Goal: Task Accomplishment & Management: Manage account settings

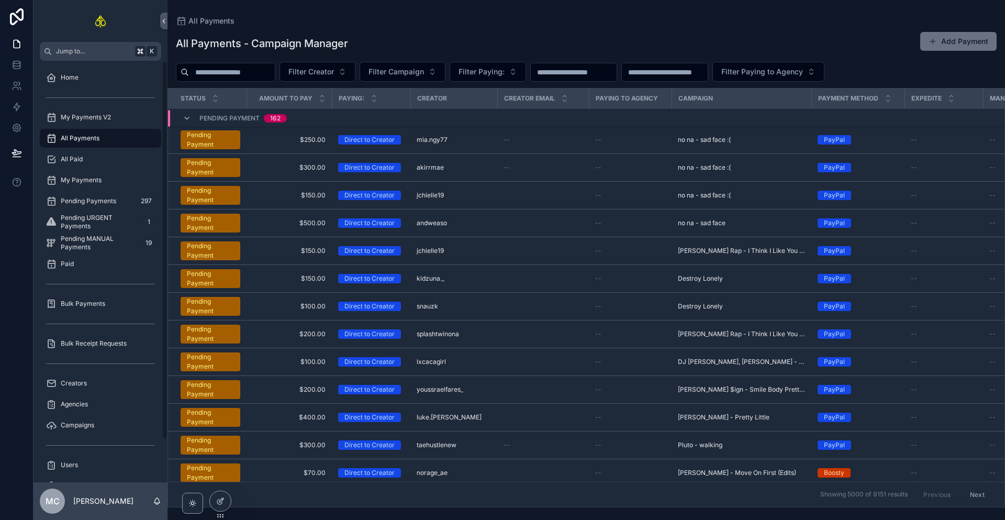
click at [97, 239] on span "Pending MANUAL Payments" at bounding box center [99, 242] width 77 height 17
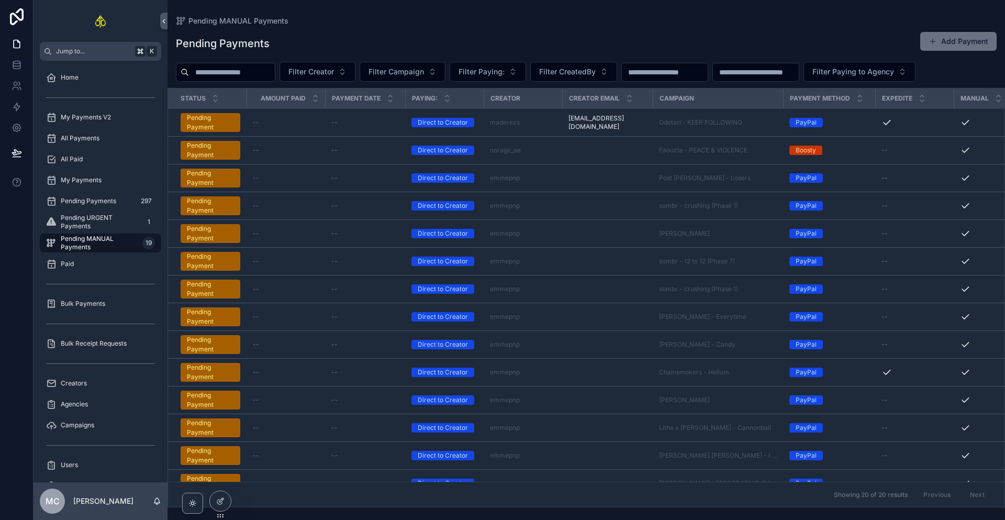
click at [106, 222] on span "Pending URGENT Payments" at bounding box center [99, 221] width 77 height 17
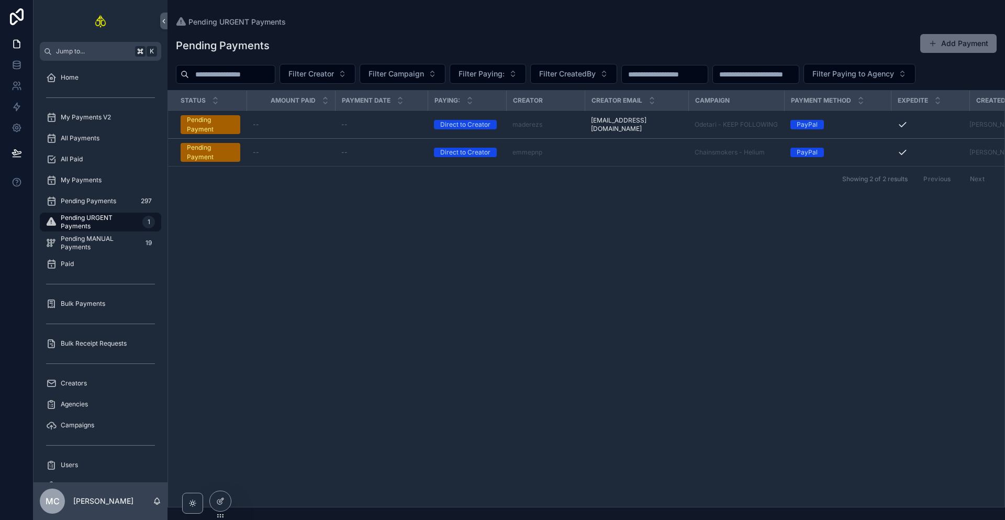
click at [394, 126] on div "--" at bounding box center [381, 124] width 80 height 8
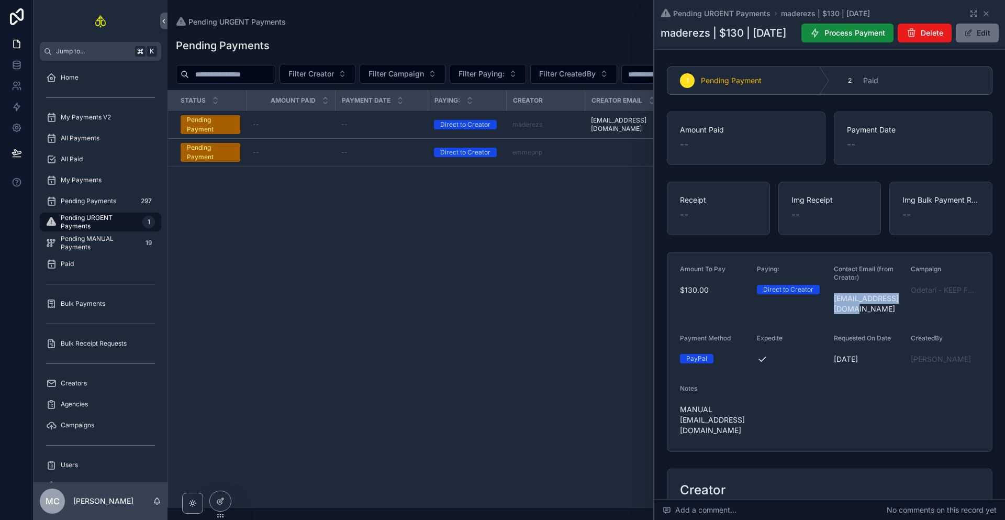
drag, startPoint x: 853, startPoint y: 332, endPoint x: 831, endPoint y: 322, distance: 23.4
click at [833, 314] on span "[EMAIL_ADDRESS][DOMAIN_NAME]" at bounding box center [867, 303] width 69 height 21
copy span "[EMAIL_ADDRESS][DOMAIN_NAME]"
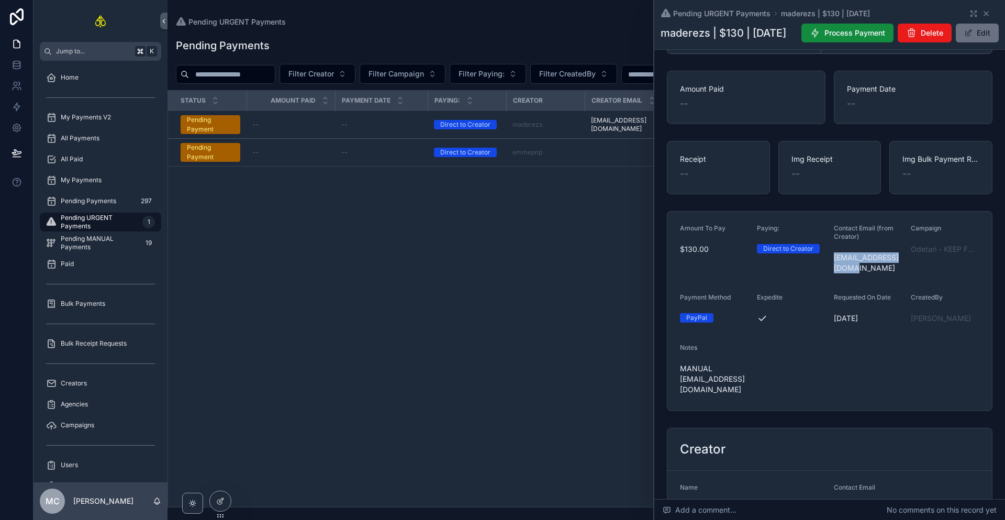
scroll to position [47, 0]
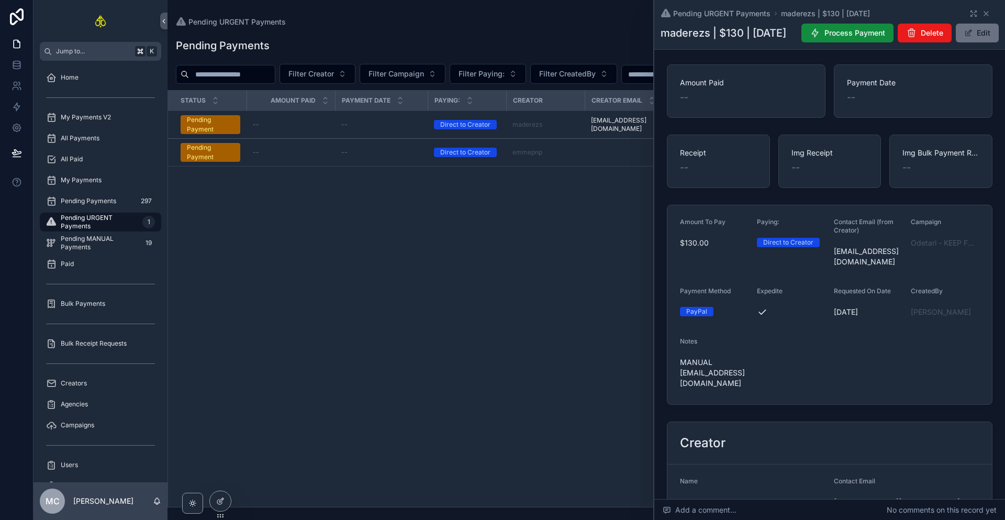
click at [933, 270] on div "Campaign Odetari - KEEP FOLLOWING" at bounding box center [944, 244] width 69 height 52
click at [935, 248] on span "Odetari - KEEP FOLLOWING" at bounding box center [944, 243] width 69 height 10
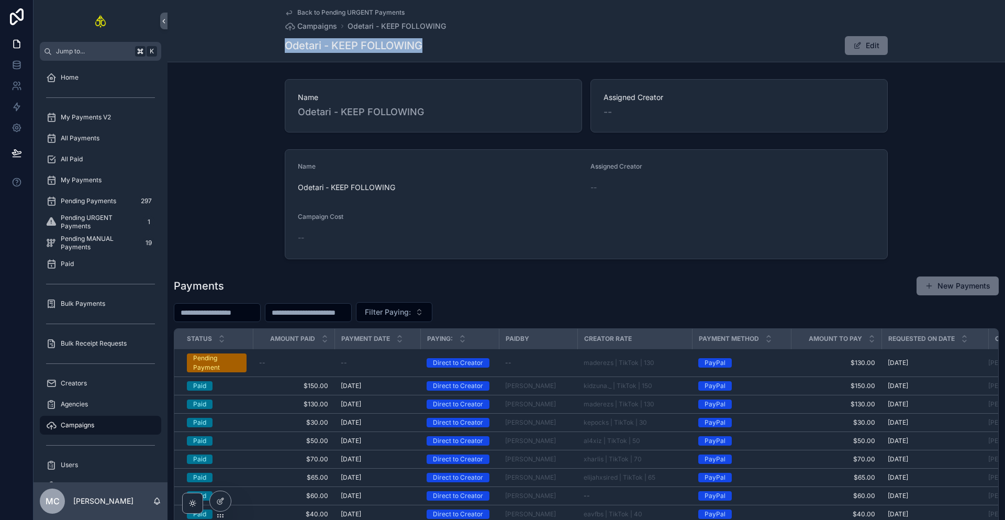
drag, startPoint x: 431, startPoint y: 42, endPoint x: 280, endPoint y: 42, distance: 150.7
click at [280, 42] on div "Back to Pending URGENT Payments Campaigns Odetari - KEEP FOLLOWING Odetari - KE…" at bounding box center [585, 31] width 837 height 62
copy h1 "Odetari - KEEP FOLLOWING"
click at [955, 102] on div "Name [PERSON_NAME] - KEEP FOLLOWING Assigned Creator --" at bounding box center [585, 106] width 837 height 62
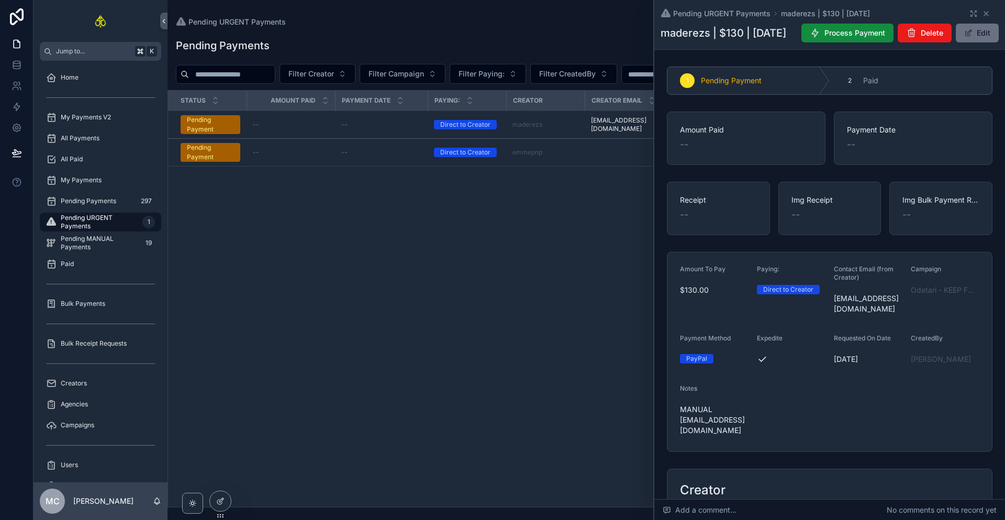
click at [820, 33] on icon "scrollable content" at bounding box center [814, 33] width 10 height 10
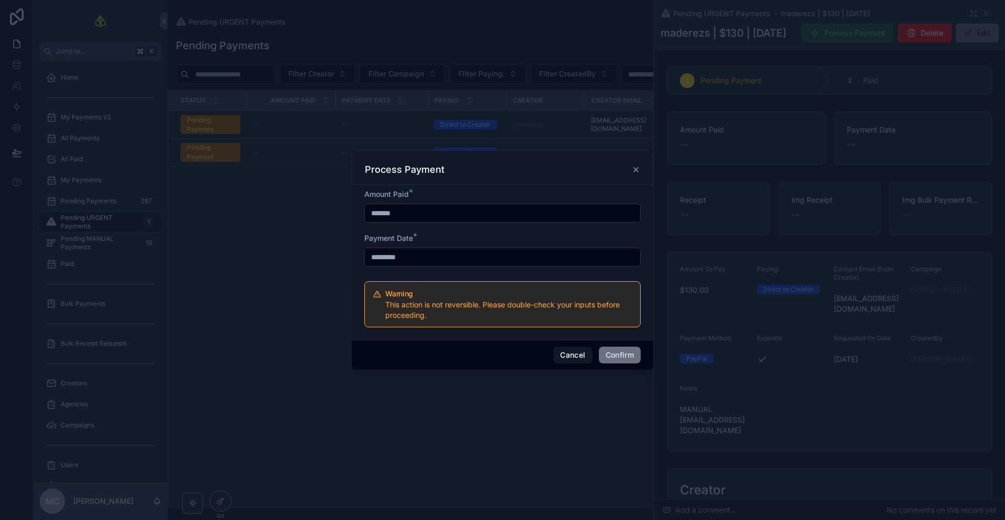
click at [619, 356] on button "Confirm" at bounding box center [620, 354] width 42 height 17
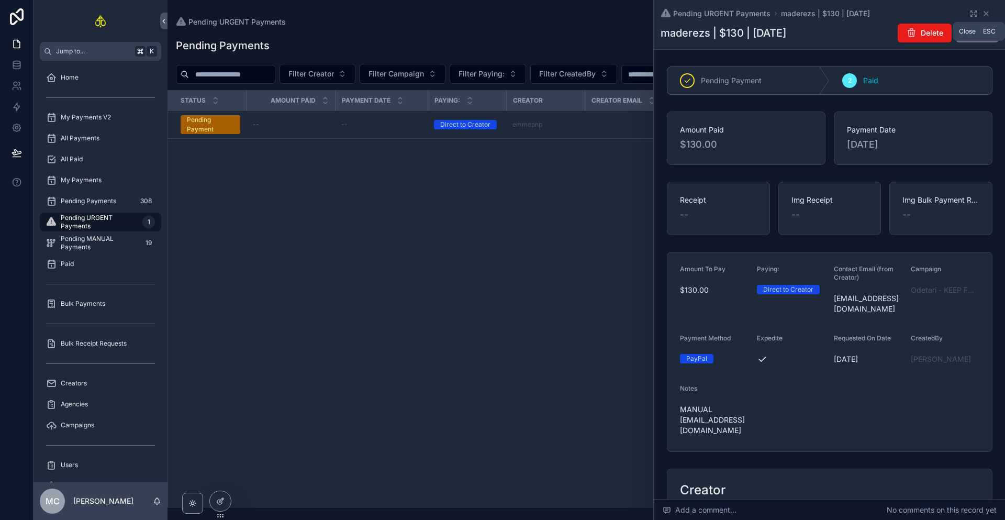
click at [983, 13] on icon "scrollable content" at bounding box center [986, 13] width 8 height 8
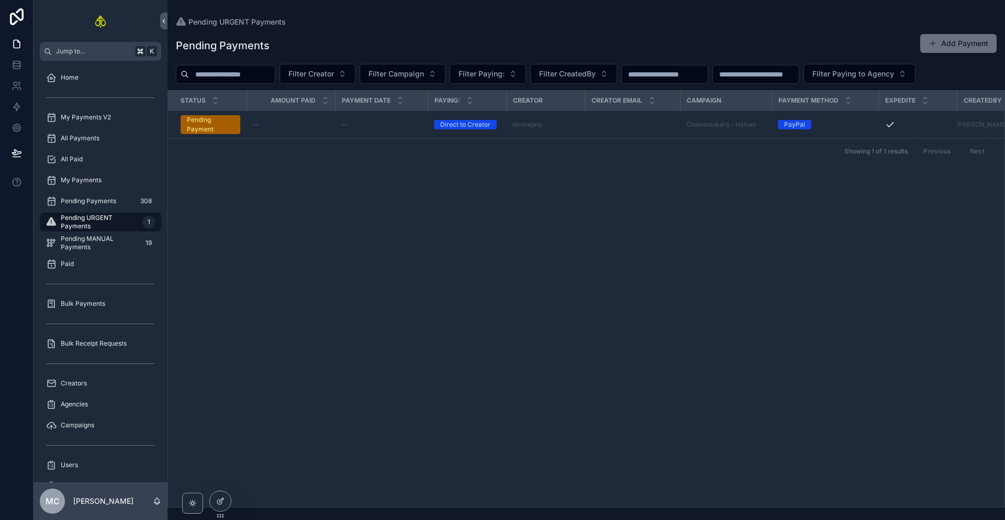
click at [632, 281] on div "Status Amount Paid Payment Date Paying: Creator Creator Email Campaign Payment …" at bounding box center [586, 299] width 836 height 416
click at [88, 240] on span "Pending MANUAL Payments" at bounding box center [99, 242] width 77 height 17
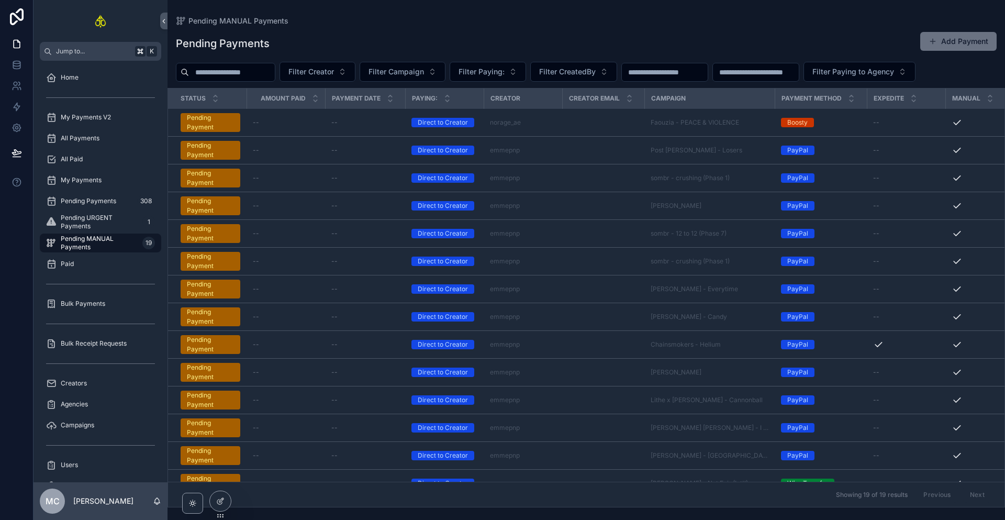
click at [121, 200] on div "Pending Payments 308" at bounding box center [100, 201] width 109 height 17
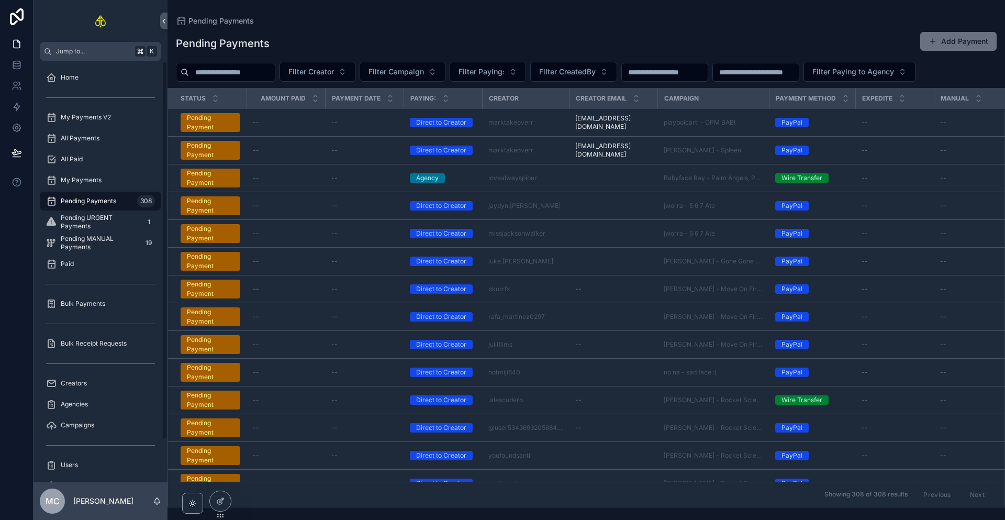
click at [334, 69] on span "Filter Creator" at bounding box center [311, 71] width 46 height 10
type input "******"
click at [299, 116] on div "norage_ae" at bounding box center [330, 114] width 145 height 17
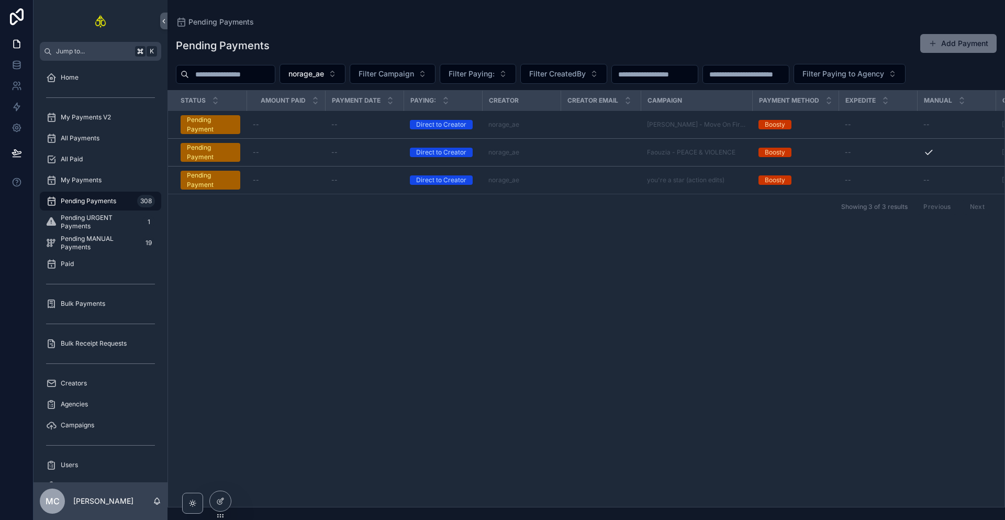
click at [542, 330] on div "Status Amount Paid Payment Date Paying: Creator Creator Email Campaign Payment …" at bounding box center [586, 299] width 836 height 416
click at [651, 292] on div "Status Amount Paid Payment Date Paying: Creator Creator Email Campaign Payment …" at bounding box center [586, 299] width 836 height 416
click at [558, 263] on div "Status Amount Paid Payment Date Paying: Creator Creator Email Campaign Payment …" at bounding box center [586, 299] width 836 height 416
click at [584, 176] on td "scrollable content" at bounding box center [600, 180] width 80 height 28
click at [557, 181] on td "norage_ae" at bounding box center [521, 180] width 78 height 28
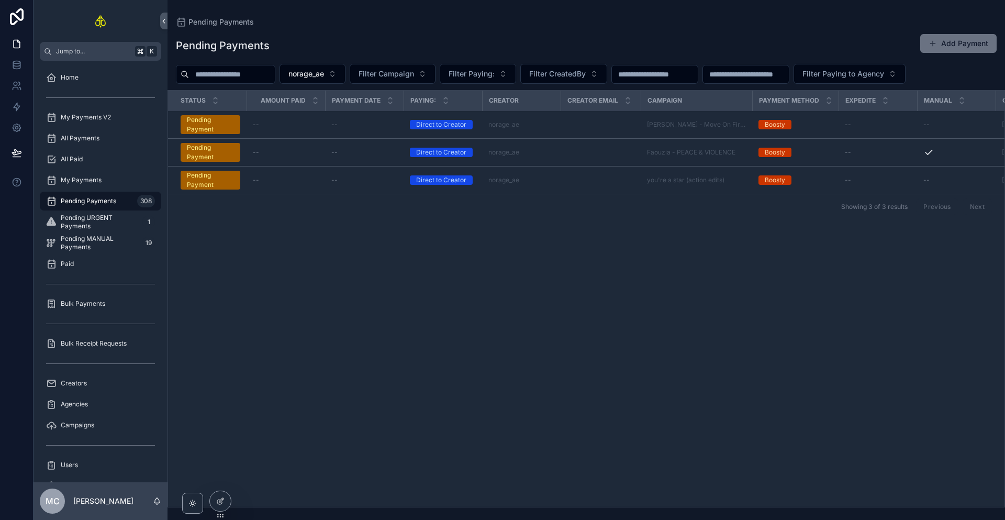
click at [549, 184] on td "norage_ae" at bounding box center [521, 180] width 78 height 28
click at [562, 177] on td "scrollable content" at bounding box center [600, 180] width 80 height 28
click at [558, 181] on td "norage_ae" at bounding box center [521, 180] width 78 height 28
click at [550, 181] on div "norage_ae" at bounding box center [521, 180] width 66 height 8
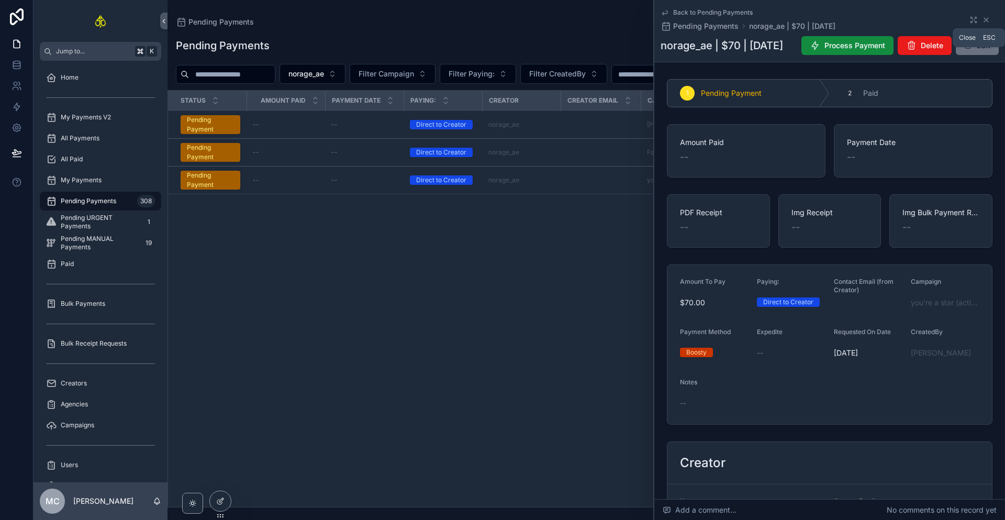
click at [982, 18] on icon "scrollable content" at bounding box center [986, 20] width 8 height 8
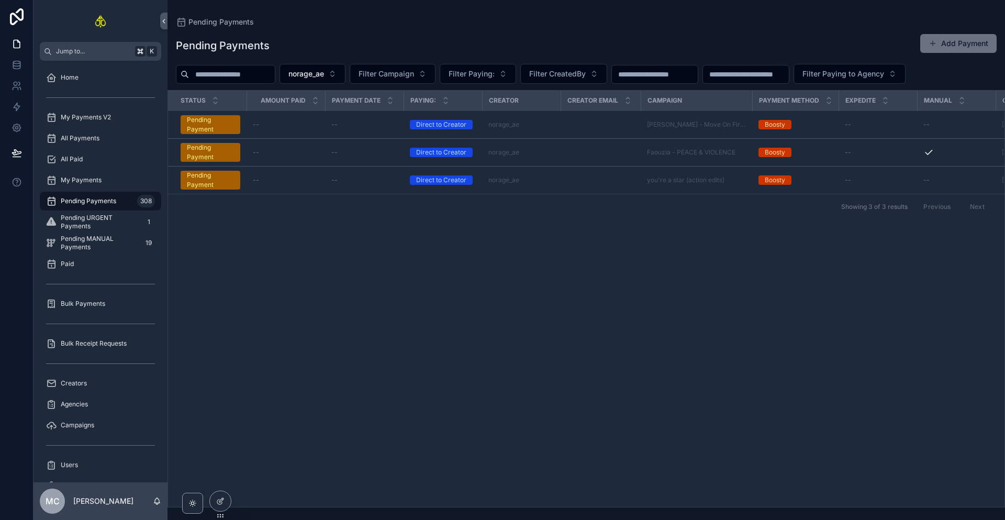
click at [543, 149] on div "norage_ae" at bounding box center [521, 152] width 66 height 8
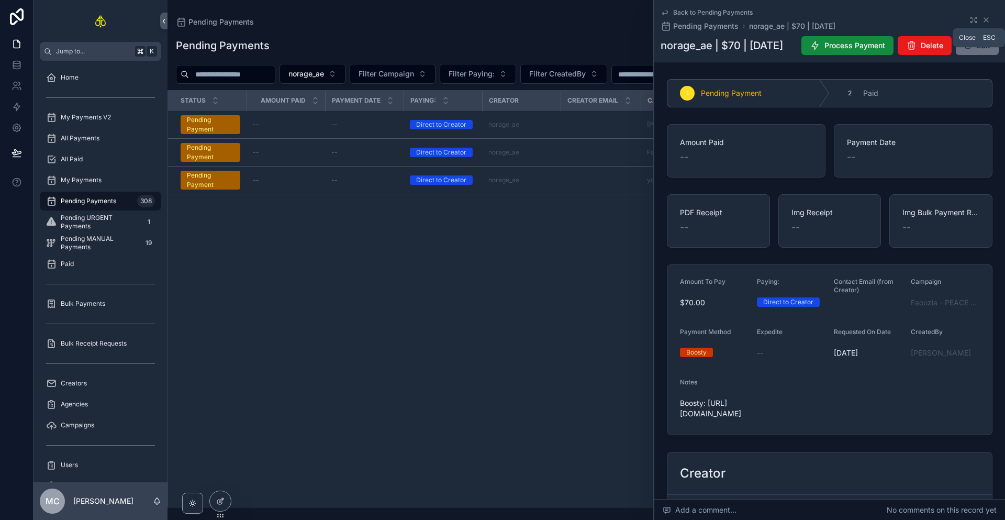
click at [982, 18] on icon "scrollable content" at bounding box center [986, 20] width 8 height 8
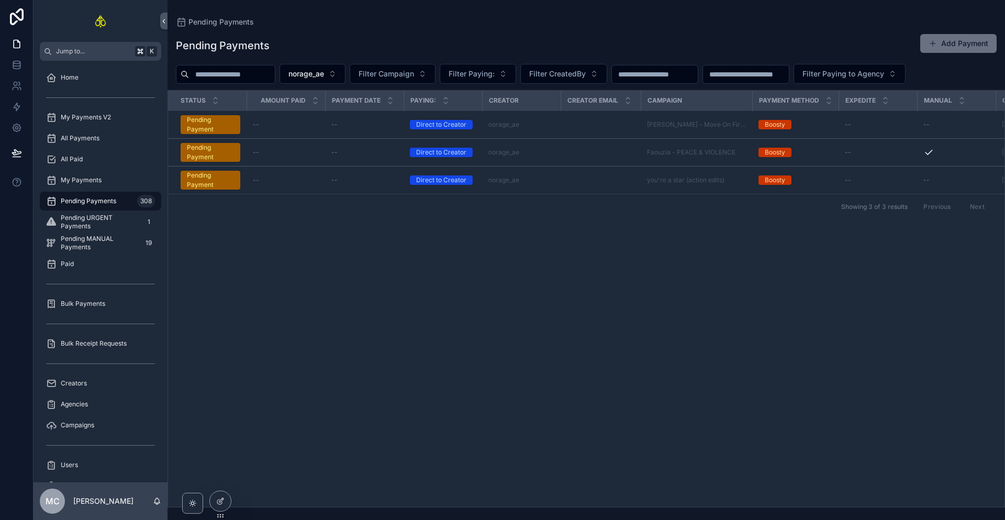
click at [539, 123] on div "norage_ae" at bounding box center [521, 124] width 66 height 8
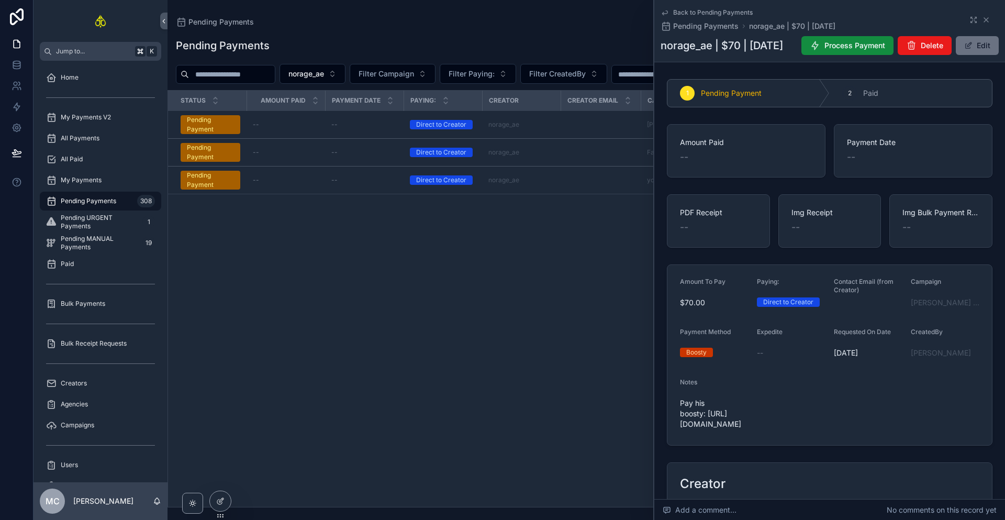
click at [984, 19] on icon "scrollable content" at bounding box center [986, 20] width 4 height 4
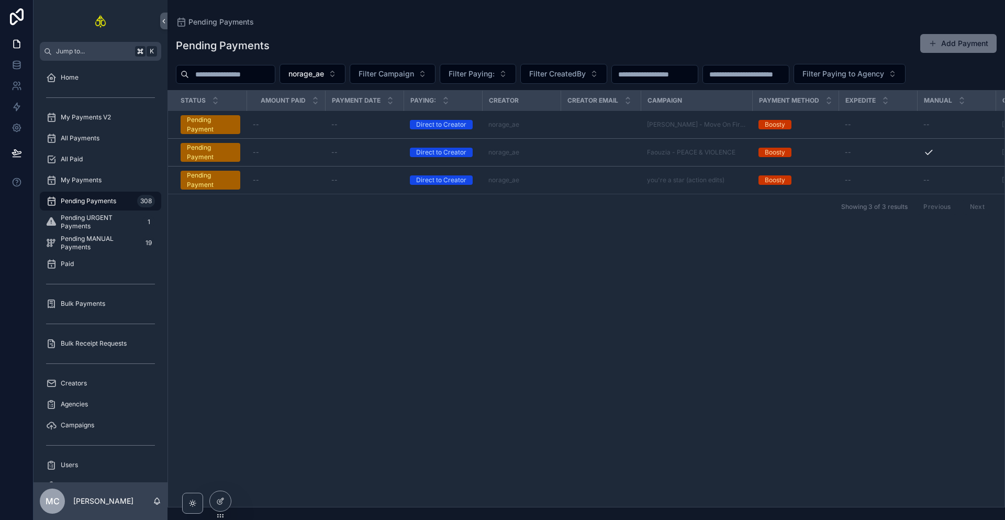
click at [648, 250] on div "Status Amount Paid Payment Date Paying: Creator Creator Email Campaign Payment …" at bounding box center [586, 299] width 836 height 416
click at [560, 180] on td "scrollable content" at bounding box center [600, 180] width 80 height 28
click at [533, 183] on div "norage_ae" at bounding box center [521, 180] width 66 height 8
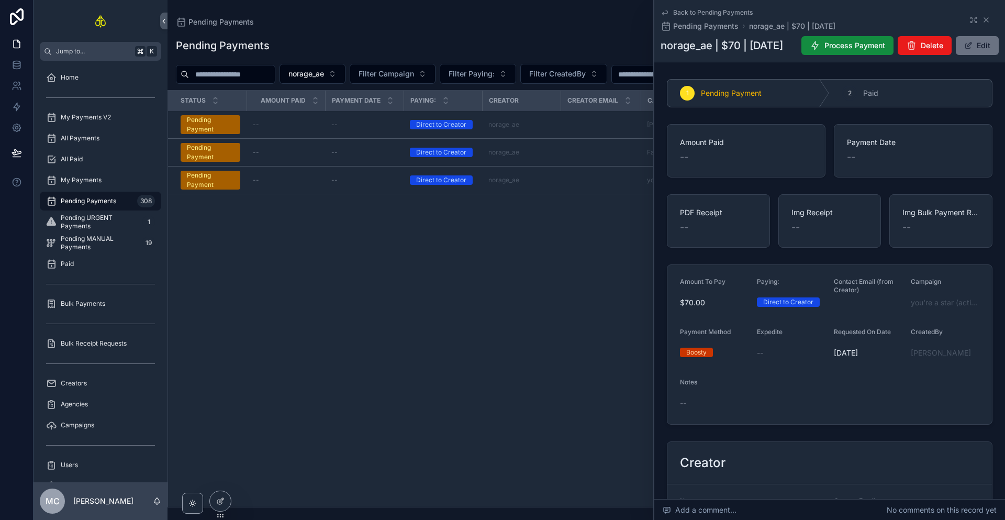
click at [820, 49] on icon "scrollable content" at bounding box center [814, 45] width 10 height 10
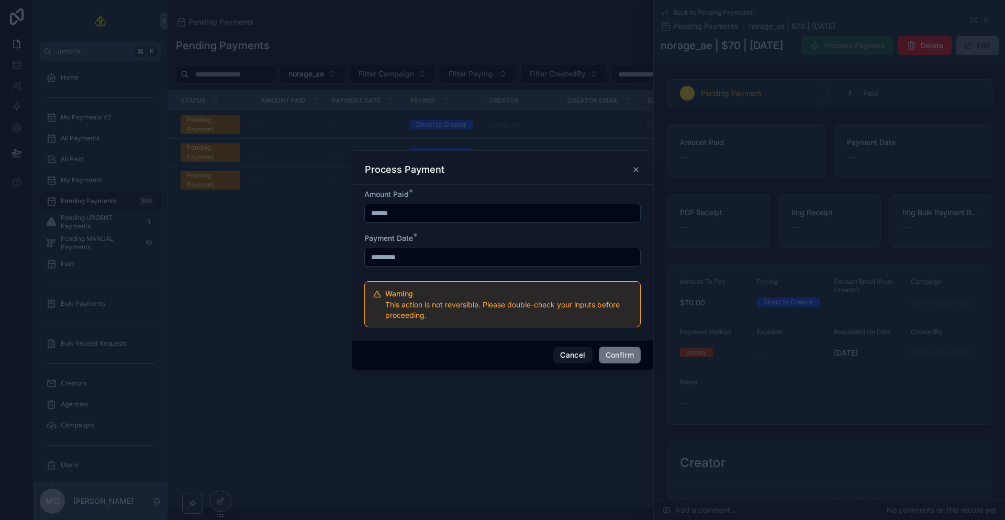
click at [622, 356] on button "Confirm" at bounding box center [620, 354] width 42 height 17
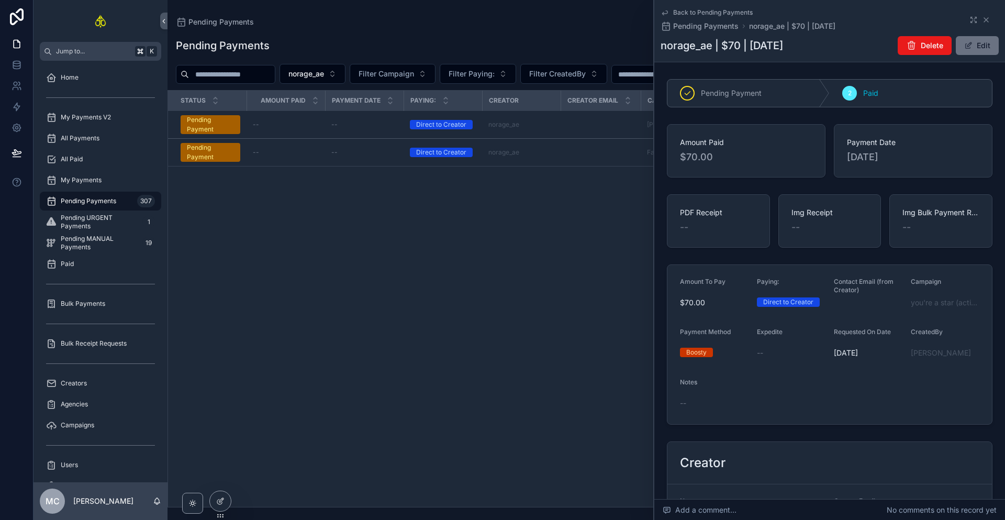
click at [586, 187] on div "Showing 2 of 2 results Previous Next" at bounding box center [586, 178] width 836 height 25
click at [551, 162] on td "norage_ae" at bounding box center [521, 153] width 78 height 28
click at [982, 18] on icon "scrollable content" at bounding box center [986, 20] width 8 height 8
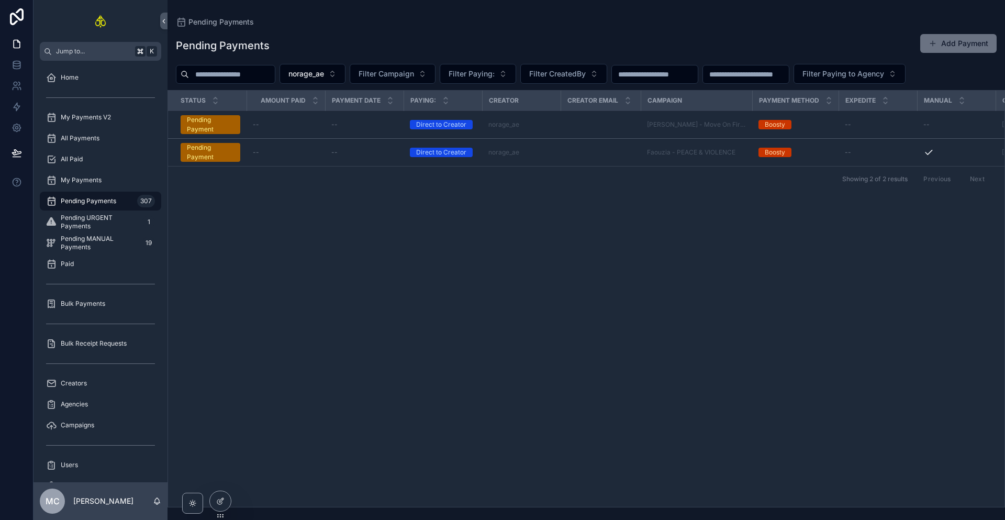
click at [535, 153] on div "norage_ae" at bounding box center [521, 152] width 66 height 8
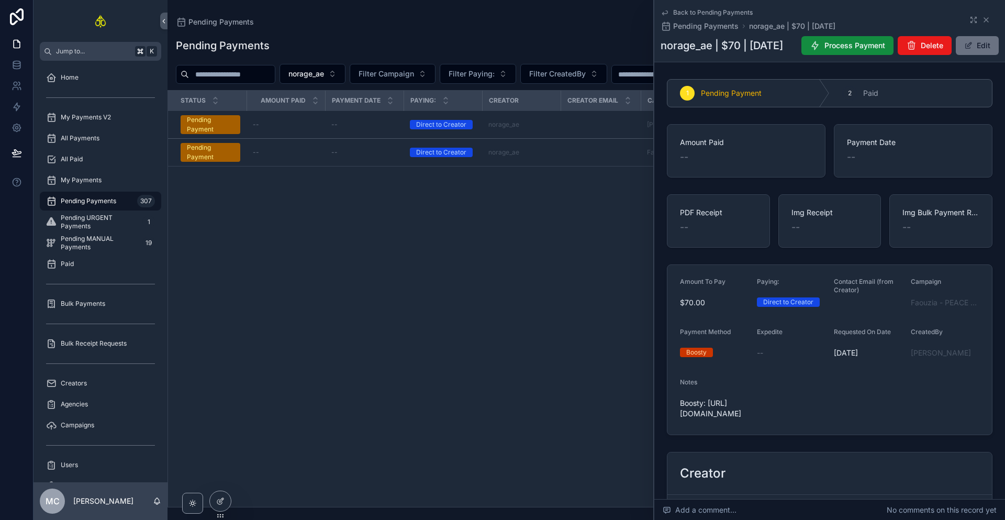
click at [820, 42] on icon "scrollable content" at bounding box center [814, 45] width 10 height 10
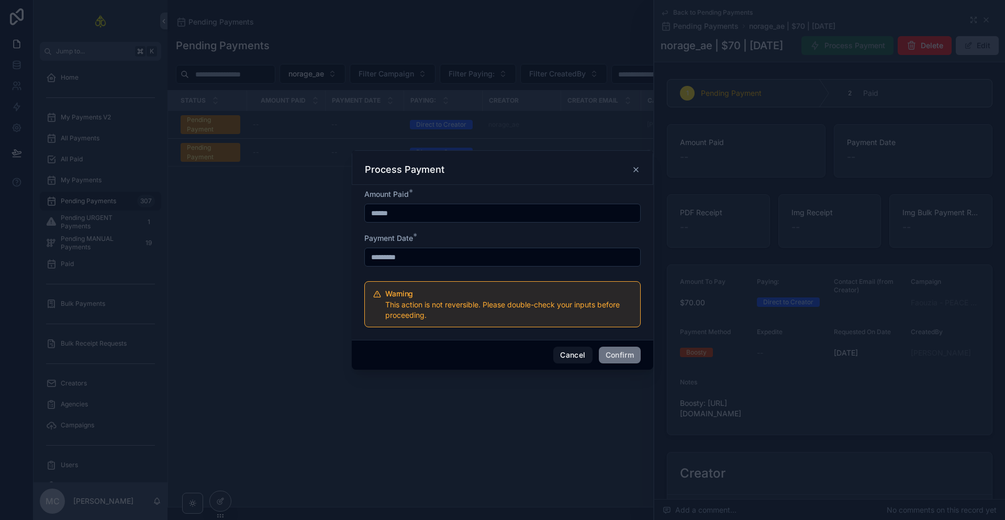
click at [623, 358] on button "Confirm" at bounding box center [620, 354] width 42 height 17
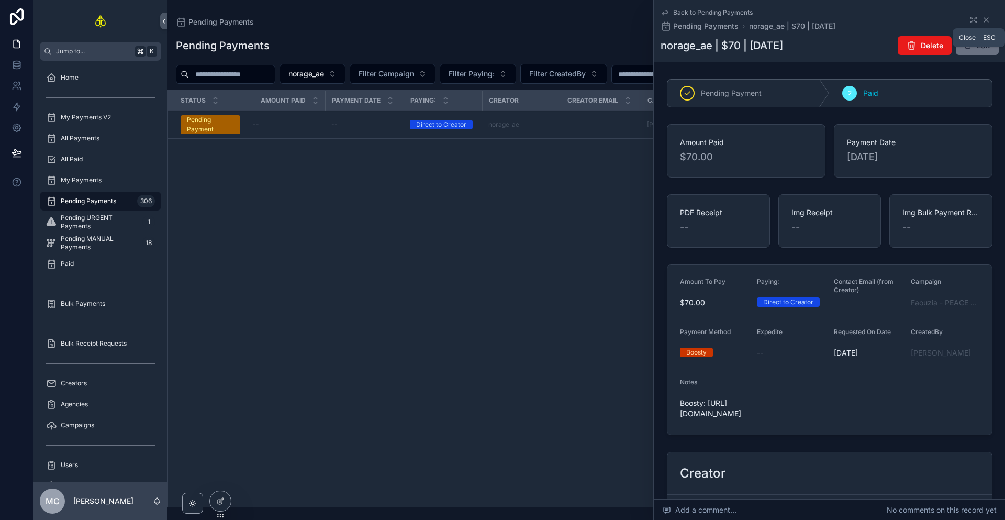
click at [982, 22] on icon "scrollable content" at bounding box center [986, 20] width 8 height 8
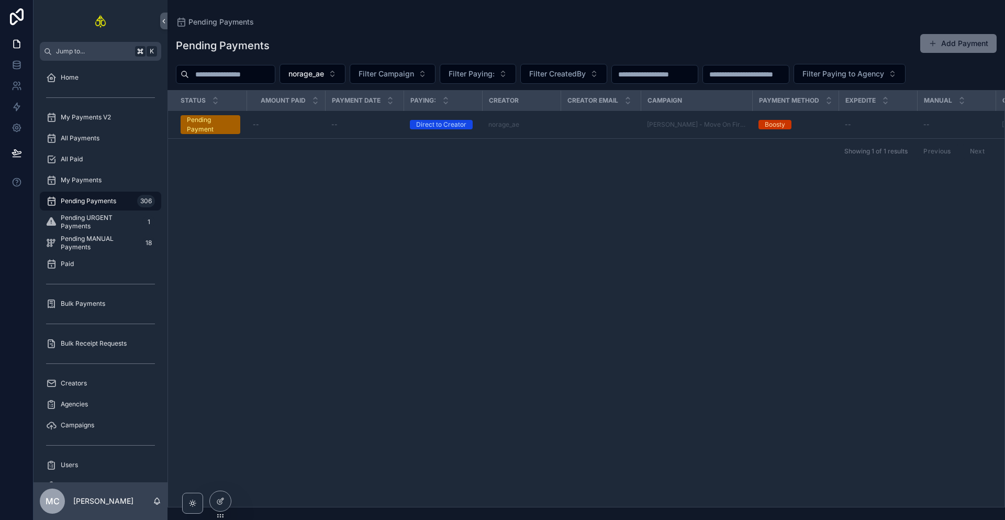
click at [540, 127] on div "norage_ae" at bounding box center [521, 124] width 66 height 8
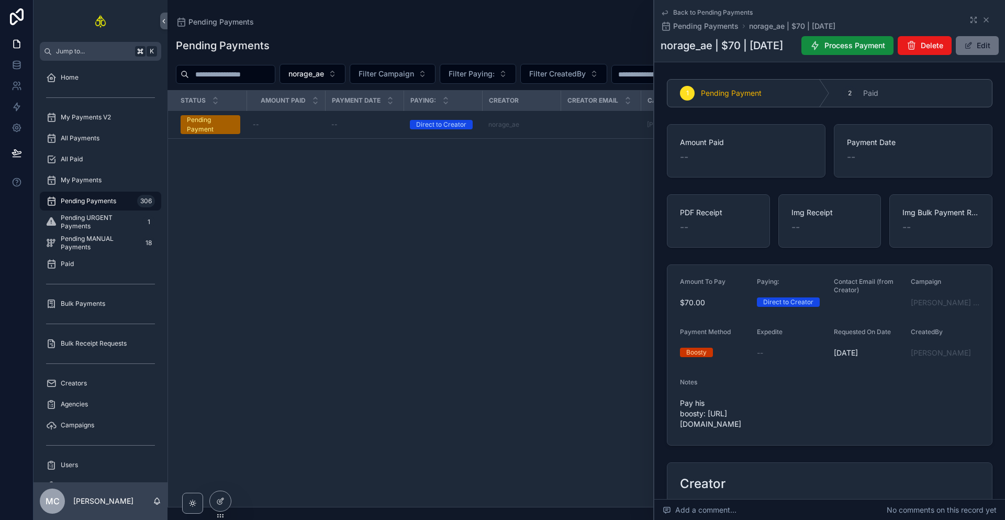
click at [873, 50] on span "Process Payment" at bounding box center [854, 45] width 61 height 10
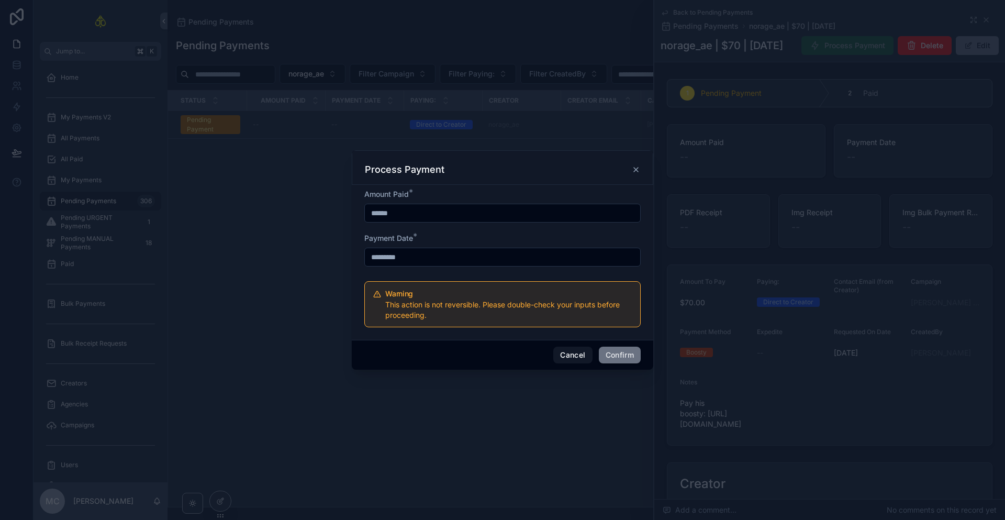
click at [619, 345] on div "Cancel Confirm" at bounding box center [502, 355] width 301 height 30
click at [621, 347] on button "Confirm" at bounding box center [620, 354] width 42 height 17
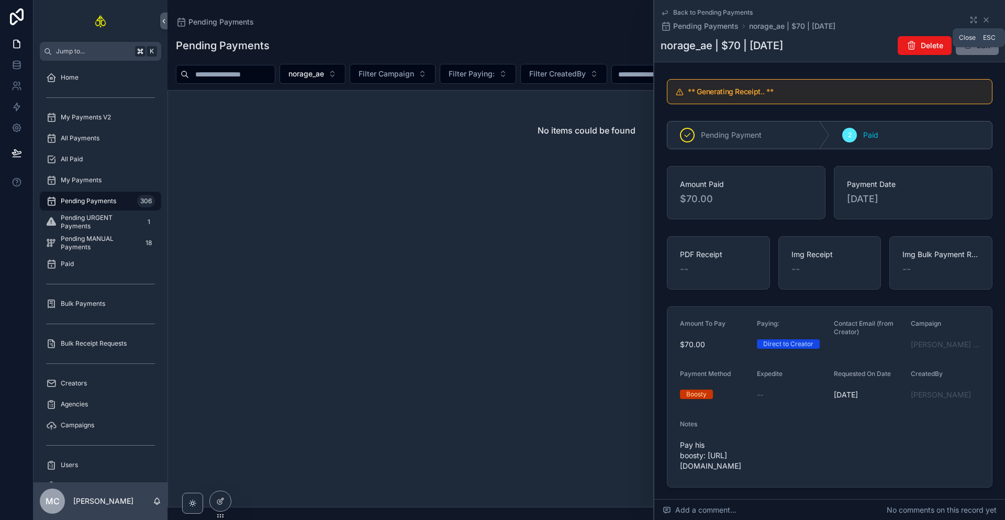
click at [982, 18] on icon "scrollable content" at bounding box center [986, 20] width 8 height 8
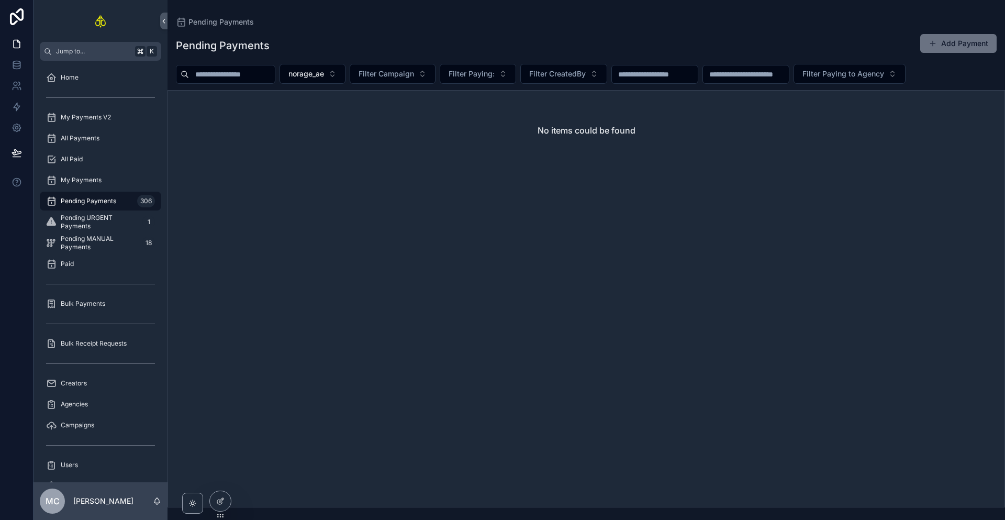
drag, startPoint x: 315, startPoint y: 205, endPoint x: 309, endPoint y: 199, distance: 9.3
click at [312, 205] on div "No items could be found" at bounding box center [585, 298] width 837 height 417
click at [72, 139] on span "All Payments" at bounding box center [80, 138] width 39 height 8
